Goal: Task Accomplishment & Management: Manage account settings

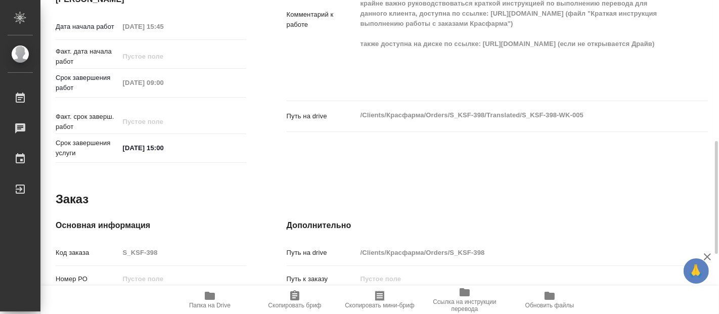
scroll to position [558, 0]
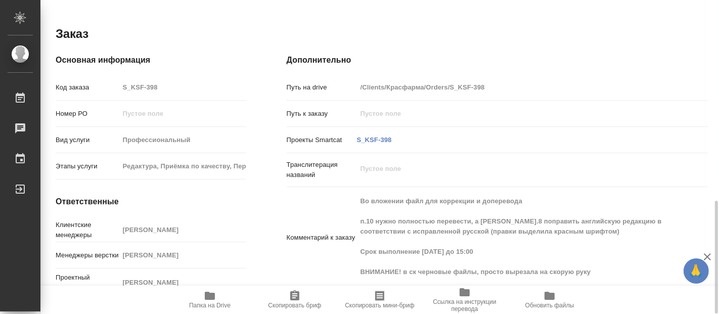
click at [205, 297] on icon "button" at bounding box center [210, 296] width 10 height 8
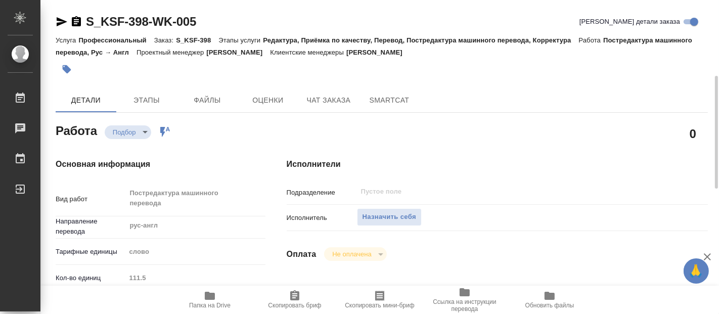
scroll to position [56, 0]
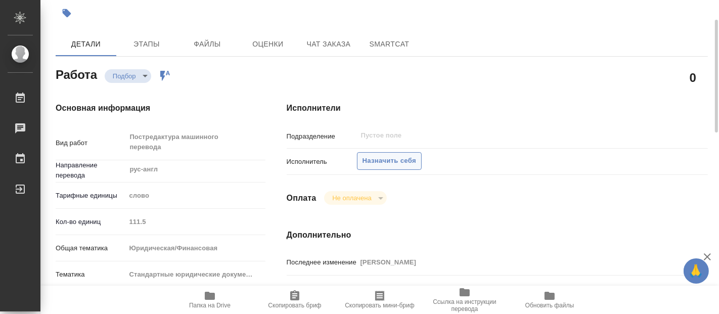
click at [390, 163] on span "Назначить себя" at bounding box center [390, 161] width 54 height 12
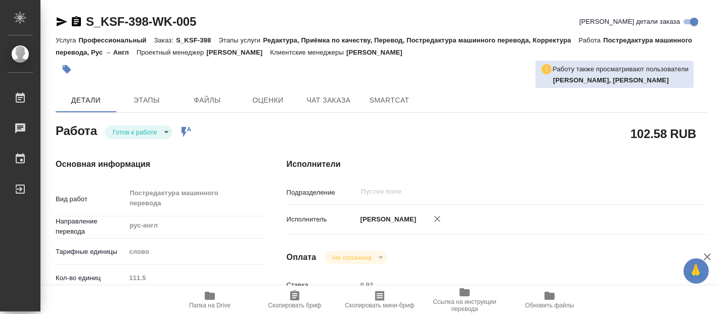
click at [169, 129] on body "🙏 .cls-1 fill:#fff; AWATERA Fadeeva Elena Работы 0 Чаты График Выйти S_KSF-398-…" at bounding box center [359, 157] width 719 height 314
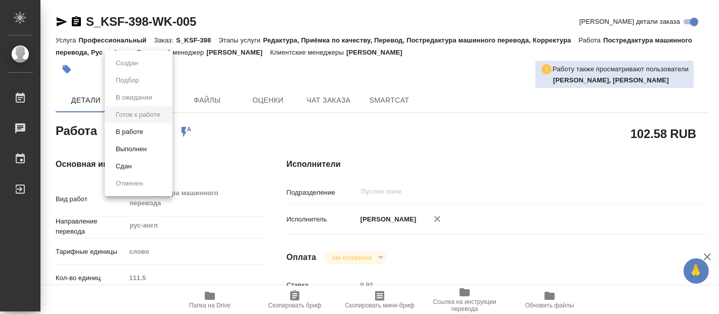
click at [141, 133] on button "В работе" at bounding box center [129, 131] width 33 height 11
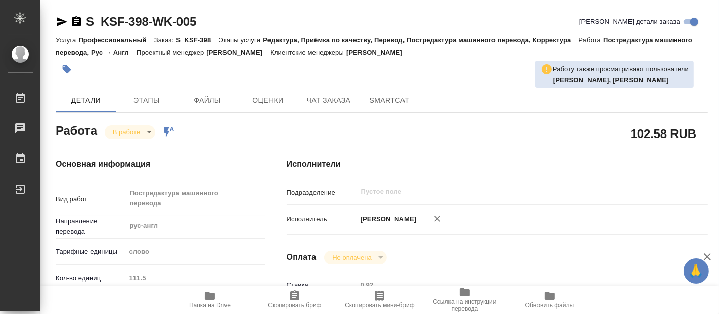
type textarea "x"
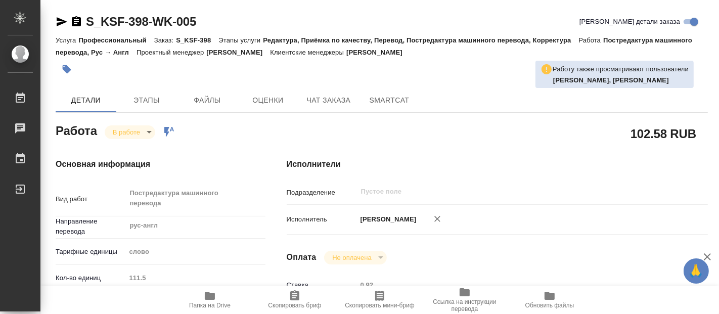
type textarea "x"
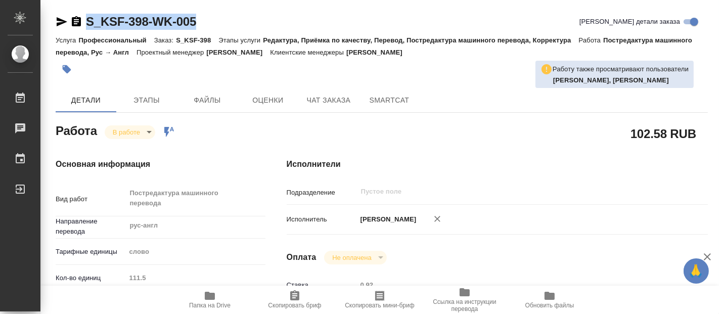
drag, startPoint x: 203, startPoint y: 20, endPoint x: 74, endPoint y: 17, distance: 129.0
click at [74, 17] on div "S_KSF-398-WK-005 Кратко детали заказа" at bounding box center [382, 22] width 653 height 16
copy link "S_KSF-398-WK-005"
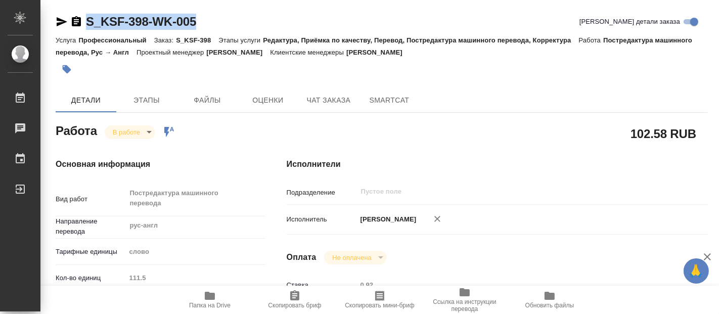
click at [232, 17] on div "S_KSF-398-WK-005 Кратко детали заказа" at bounding box center [382, 22] width 653 height 16
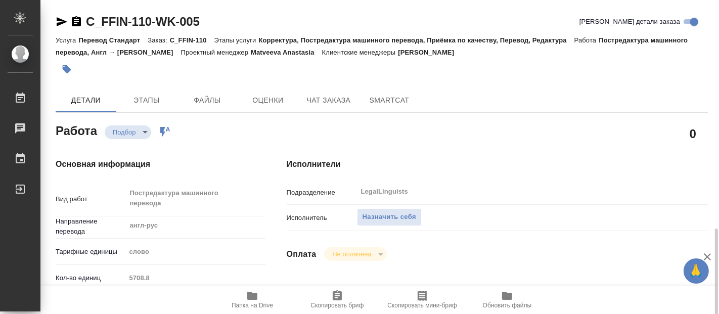
scroll to position [168, 0]
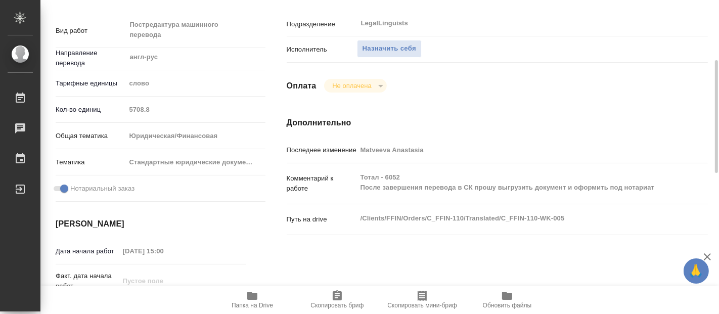
click at [250, 295] on icon "button" at bounding box center [252, 296] width 10 height 8
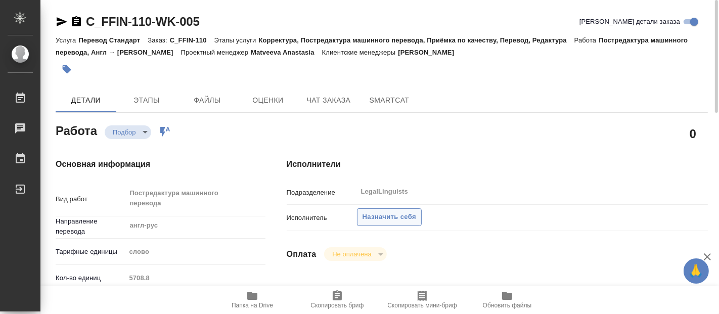
click at [371, 215] on span "Назначить себя" at bounding box center [390, 217] width 54 height 12
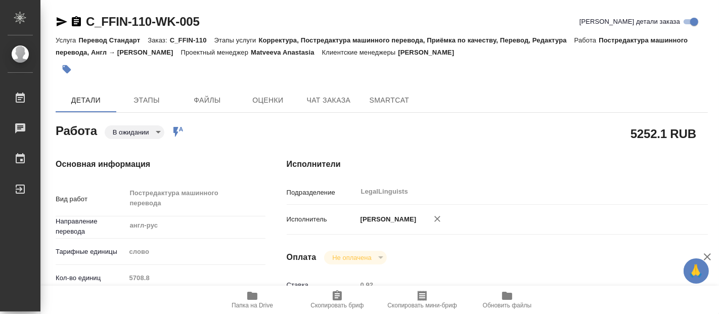
scroll to position [112, 0]
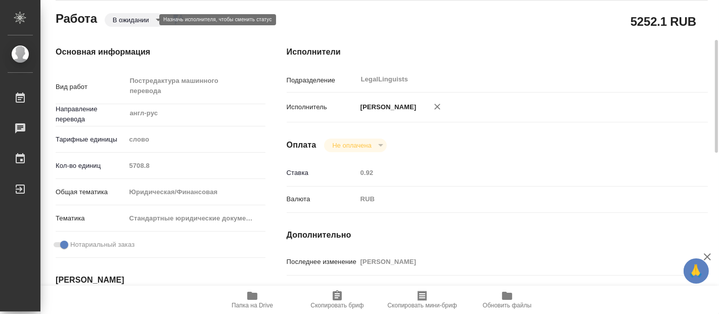
click at [152, 21] on body "🙏 .cls-1 fill:#fff; AWATERA Fadeeva Elena Работы Чаты График Выйти C_FFIN-110-W…" at bounding box center [359, 157] width 719 height 314
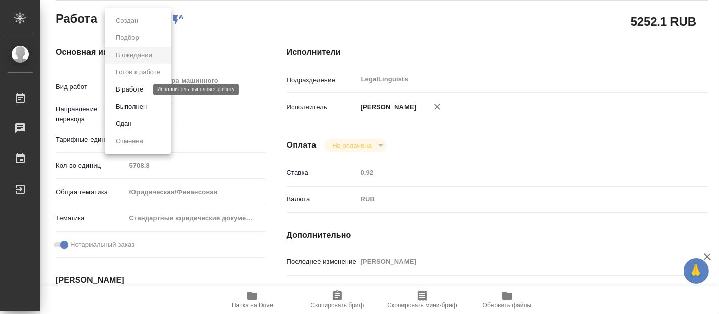
click at [135, 83] on li "В работе" at bounding box center [138, 89] width 67 height 17
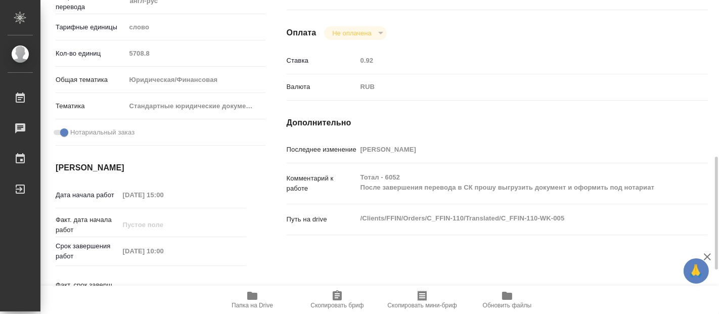
scroll to position [281, 0]
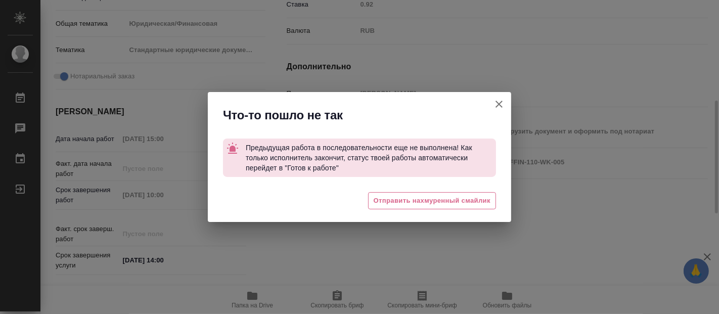
type textarea "x"
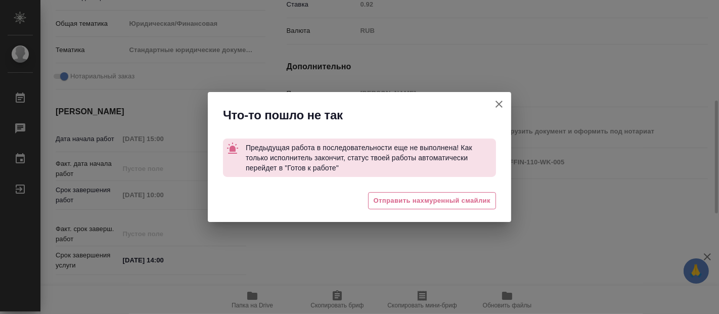
type textarea "x"
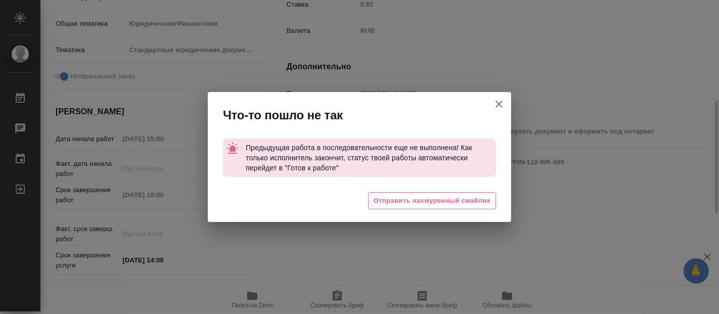
click at [493, 103] on icon "button" at bounding box center [499, 104] width 12 height 12
type textarea "x"
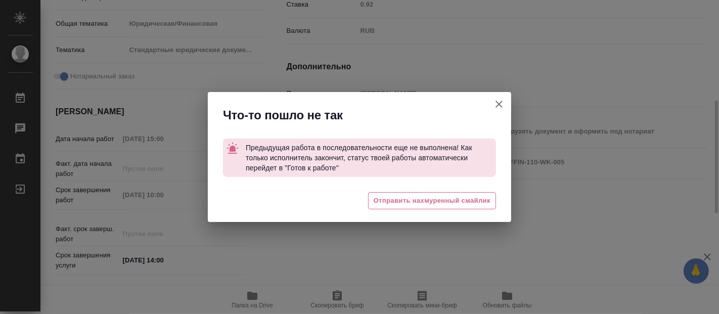
type textarea "x"
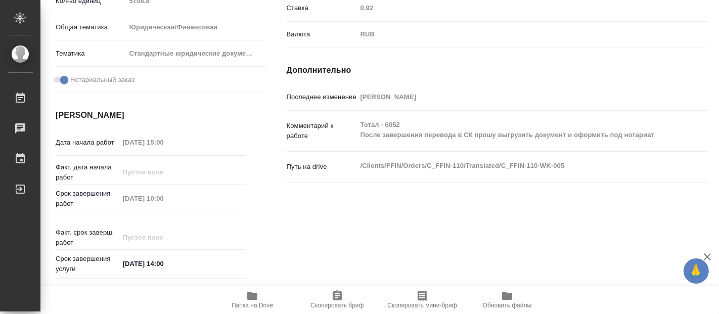
scroll to position [0, 0]
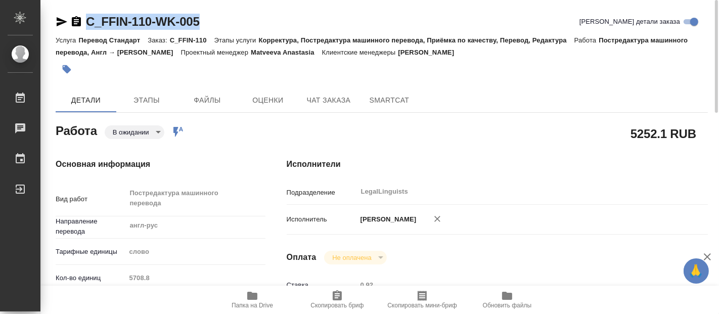
drag, startPoint x: 210, startPoint y: 22, endPoint x: 89, endPoint y: 24, distance: 121.4
click at [89, 24] on div "C_FFIN-110-WK-005 Кратко детали заказа" at bounding box center [382, 22] width 653 height 16
copy link "C_FFIN-110-WK-005"
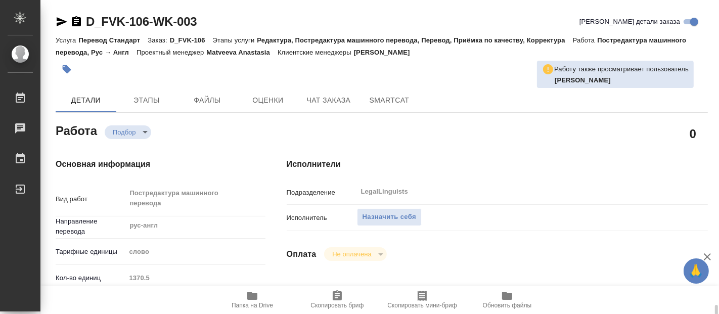
scroll to position [225, 0]
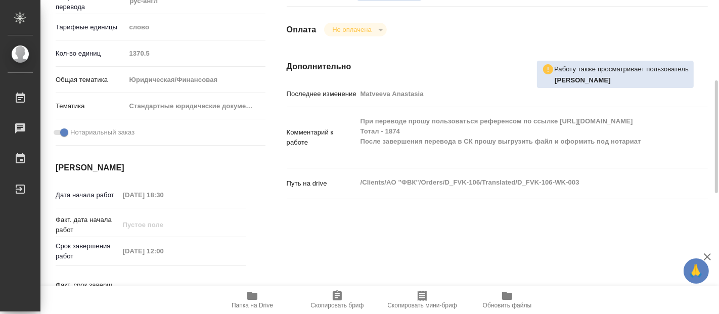
click at [250, 305] on span "Папка на Drive" at bounding box center [252, 305] width 41 height 7
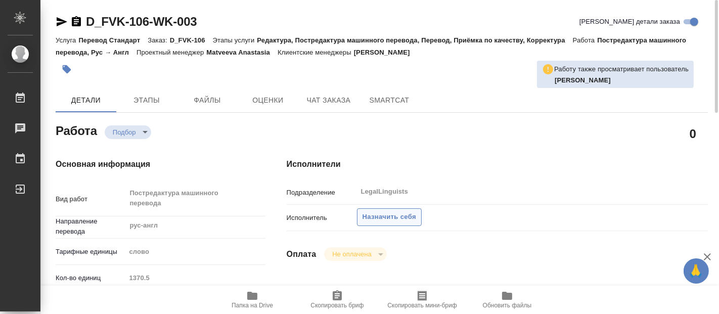
click at [385, 214] on span "Назначить себя" at bounding box center [390, 217] width 54 height 12
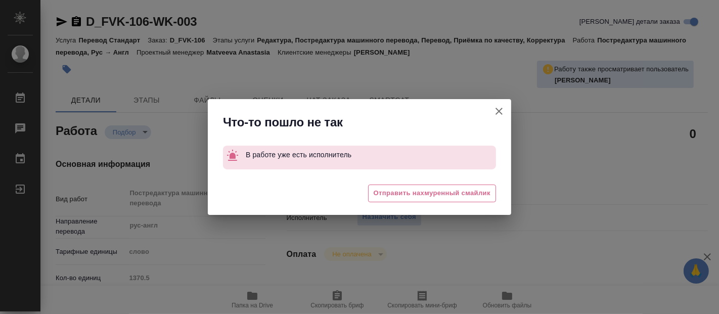
click at [503, 109] on icon "button" at bounding box center [499, 111] width 12 height 12
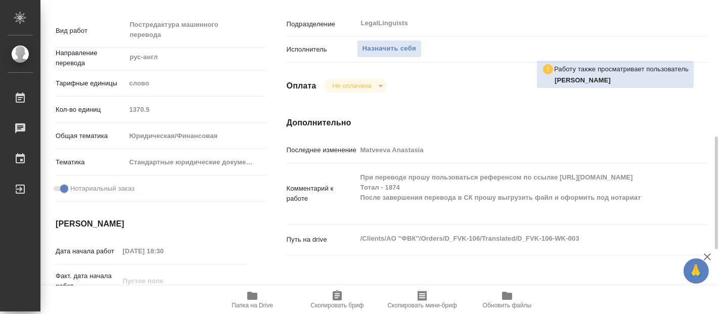
scroll to position [337, 0]
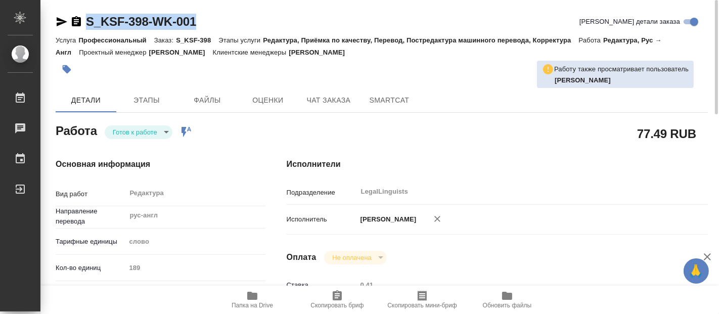
drag, startPoint x: 202, startPoint y: 22, endPoint x: 88, endPoint y: 26, distance: 113.9
click at [88, 26] on div "S_KSF-398-WK-001 Кратко детали заказа" at bounding box center [382, 22] width 653 height 16
copy link "S_KSF-398-WK-001"
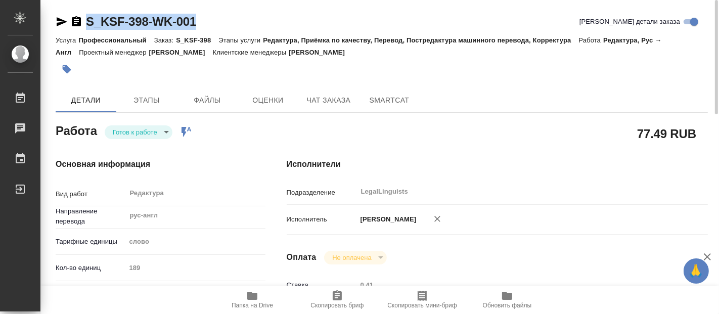
copy link "S_KSF-398-WK-001"
